Goal: Navigation & Orientation: Find specific page/section

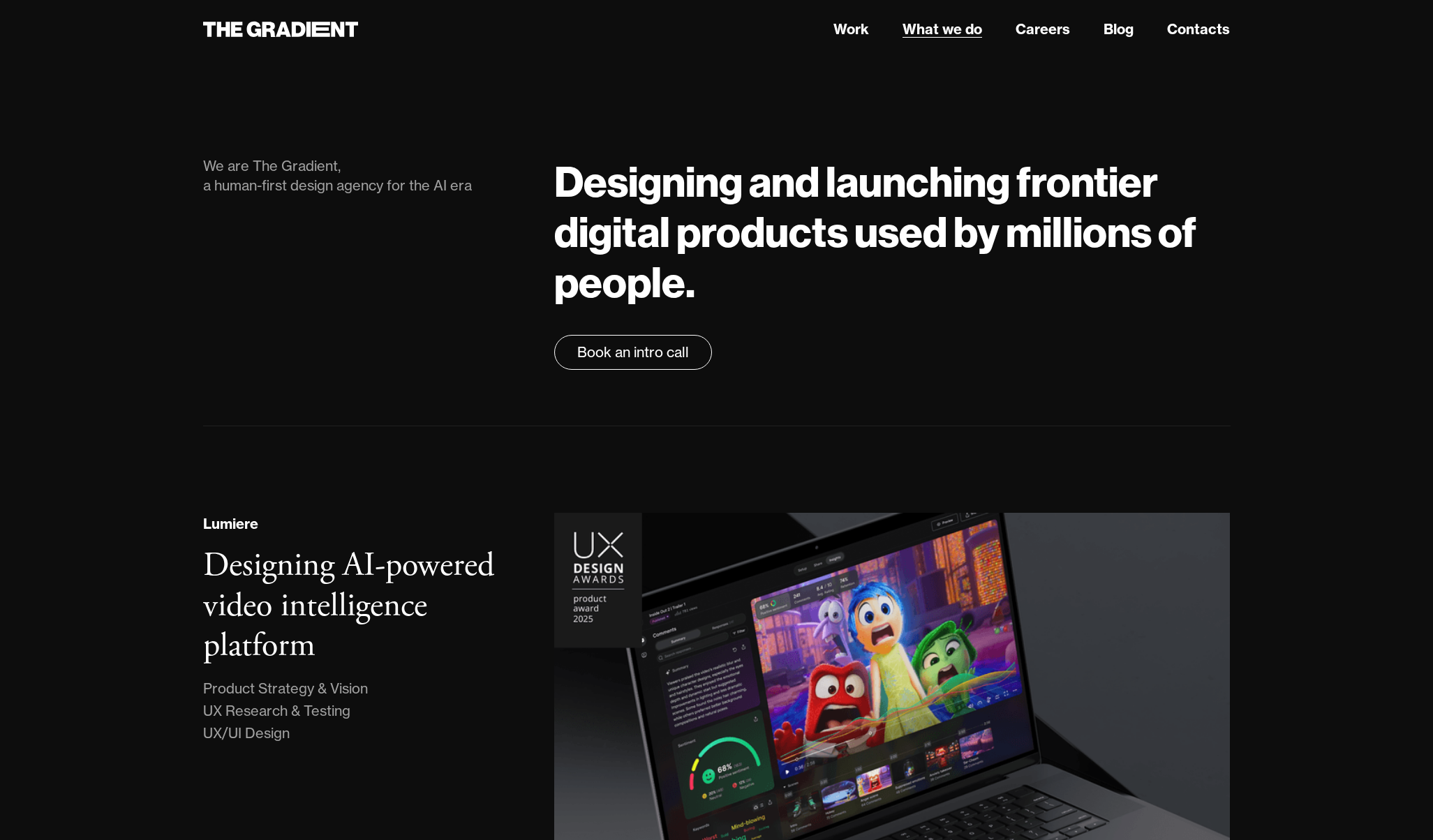
click at [931, 38] on link "What we do" at bounding box center [942, 29] width 80 height 21
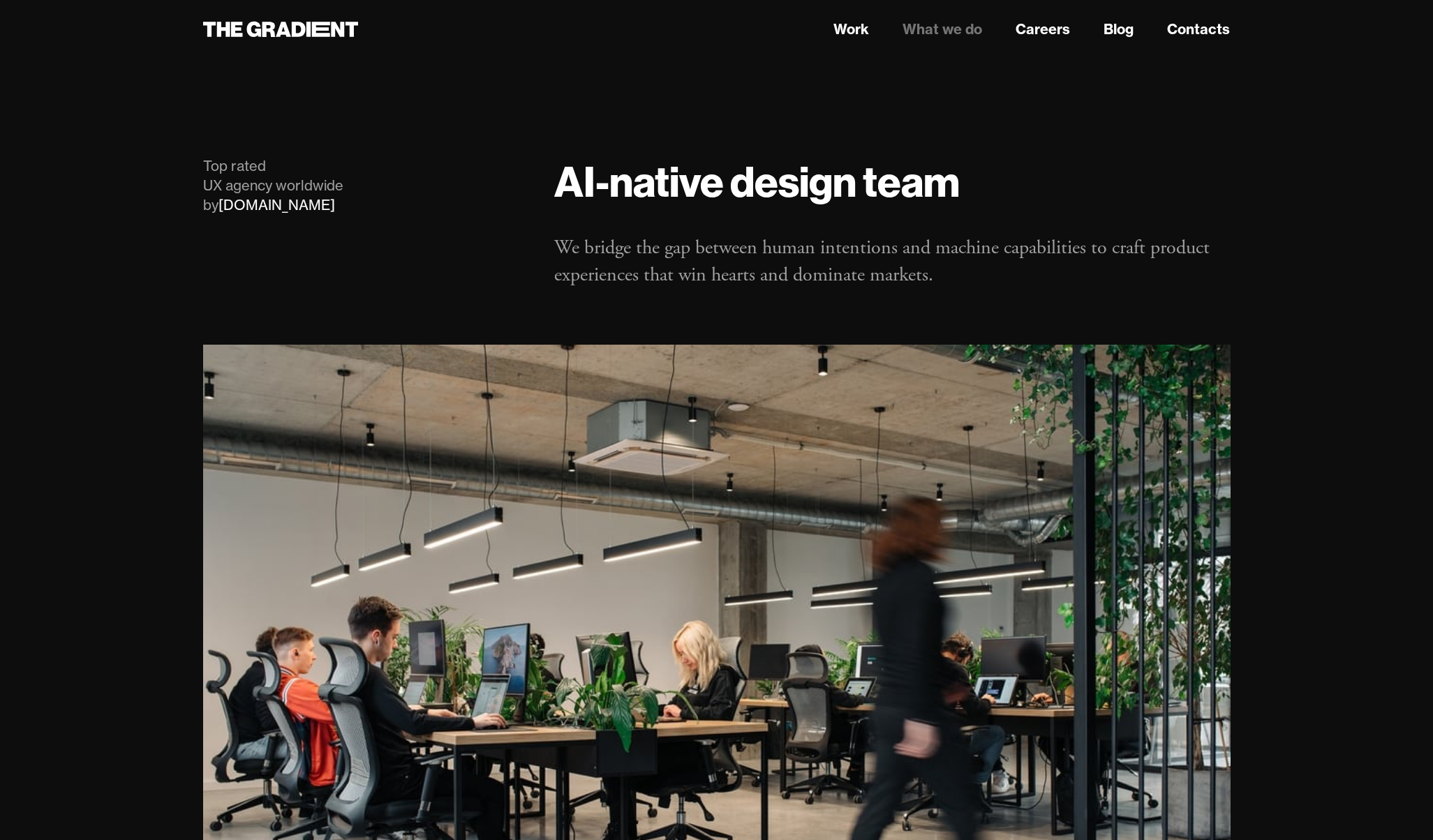
click at [883, 37] on nav "Work What we do Careers Blog Contacts" at bounding box center [892, 29] width 676 height 25
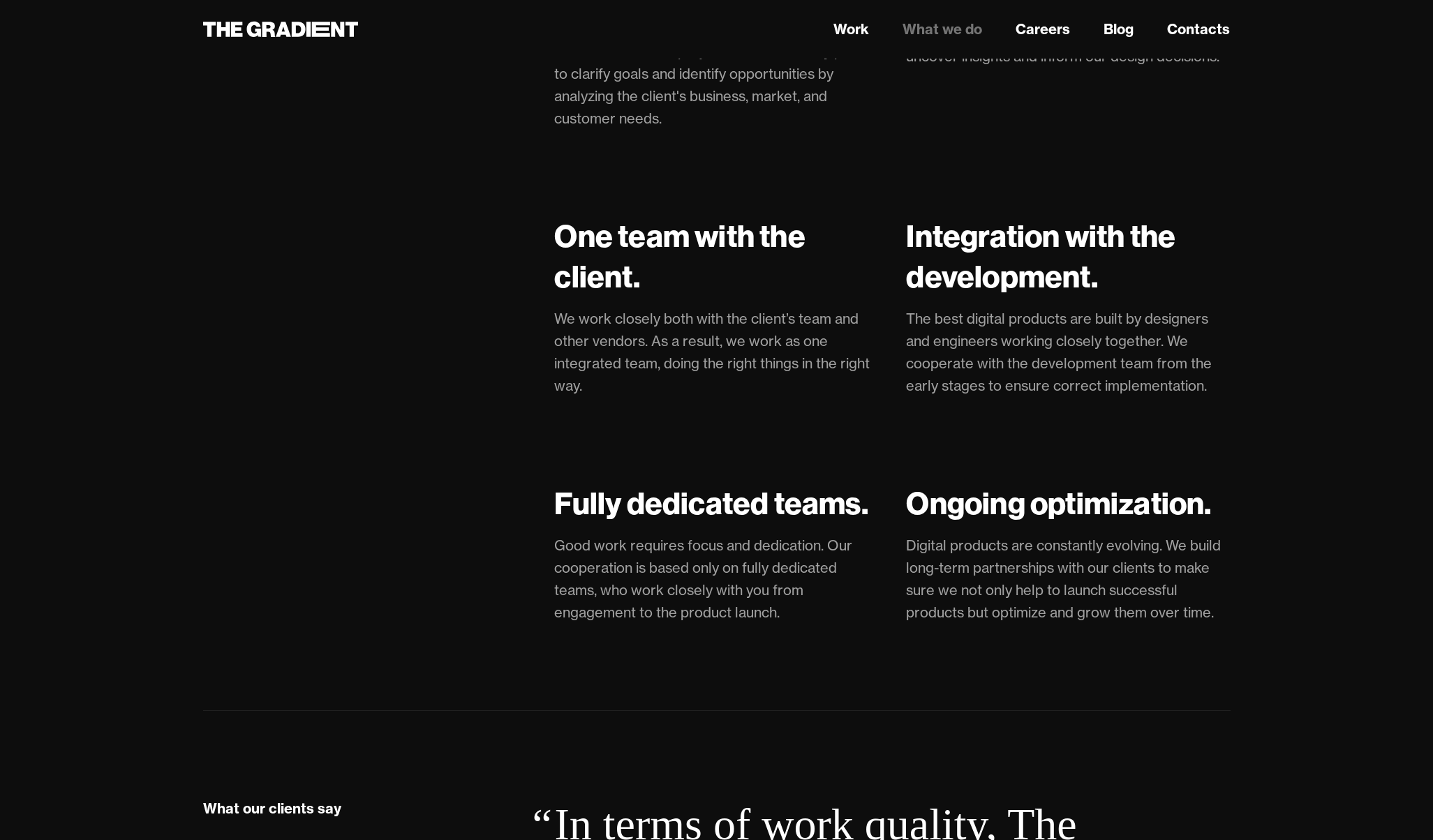
scroll to position [3383, 0]
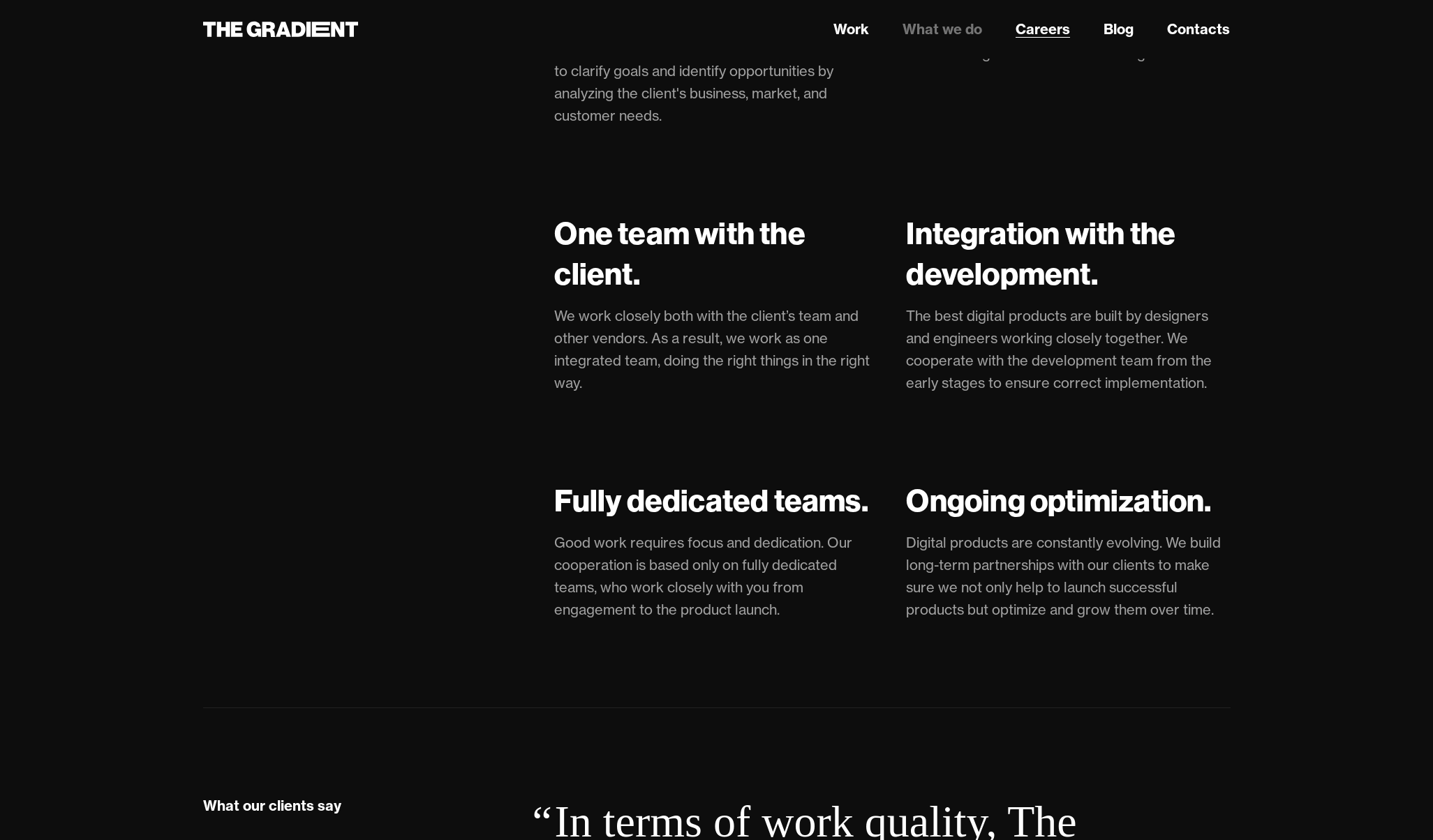
click at [1060, 25] on link "Careers" at bounding box center [1042, 29] width 55 height 21
